Goal: Transaction & Acquisition: Subscribe to service/newsletter

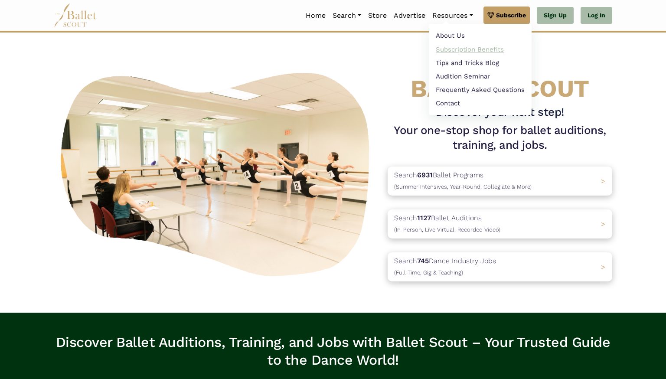
click at [469, 47] on link "Subscription Benefits" at bounding box center [480, 48] width 103 height 13
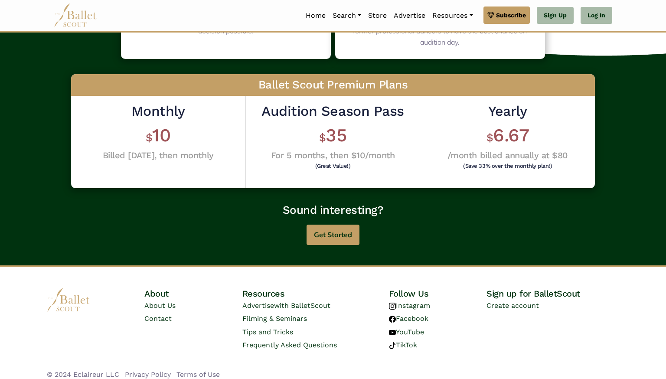
scroll to position [212, 0]
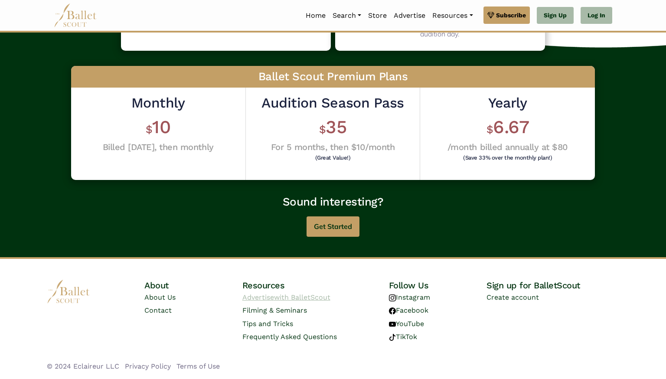
click at [284, 299] on span "with BalletScout" at bounding box center [302, 297] width 56 height 8
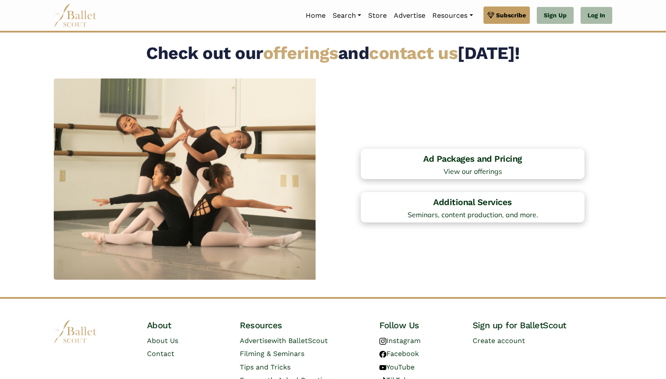
scroll to position [633, 0]
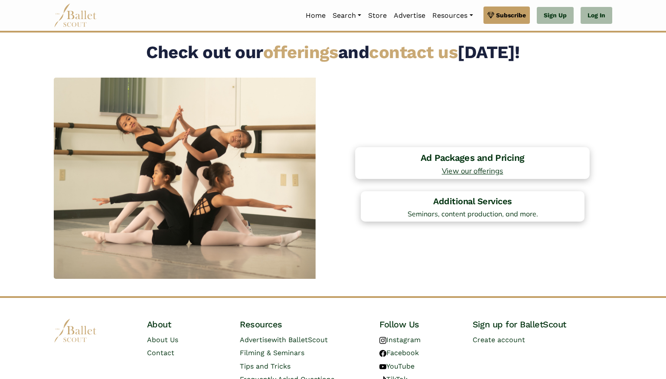
click at [445, 162] on h4 "Ad Packages and Pricing" at bounding box center [472, 158] width 225 height 12
